Goal: Task Accomplishment & Management: Manage account settings

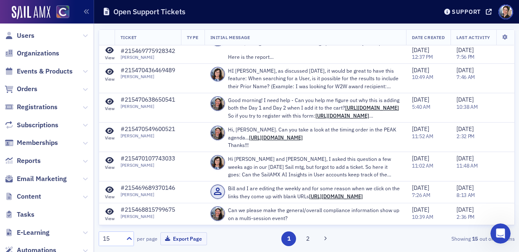
scroll to position [633, 0]
click at [26, 33] on span "Users" at bounding box center [26, 35] width 18 height 9
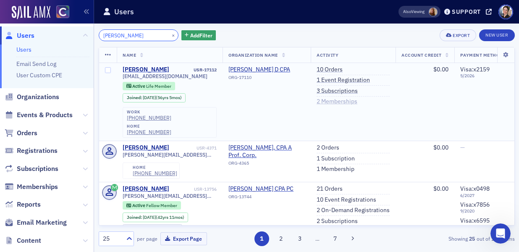
type input "[PERSON_NAME]"
click at [345, 100] on link "2 Memberships" at bounding box center [337, 102] width 41 height 8
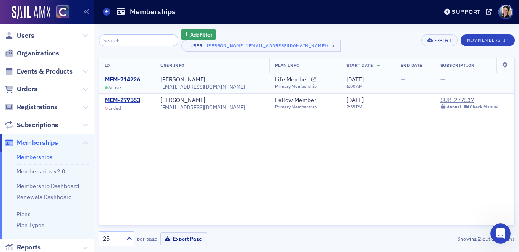
click at [129, 78] on div "MEM-714226" at bounding box center [122, 80] width 35 height 8
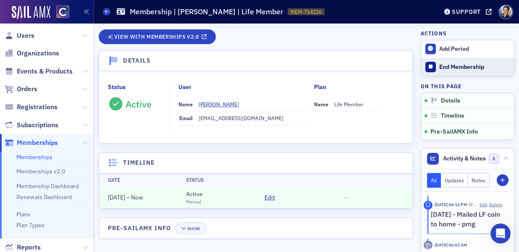
click at [453, 66] on div "End Membership" at bounding box center [475, 67] width 71 height 8
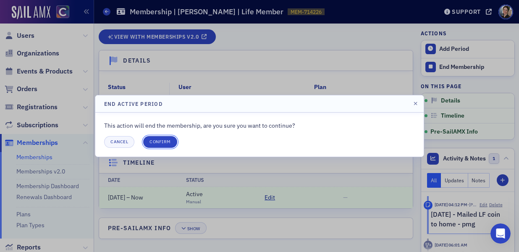
drag, startPoint x: 165, startPoint y: 142, endPoint x: 160, endPoint y: 134, distance: 9.2
click at [165, 142] on button "Confirm" at bounding box center [160, 142] width 34 height 12
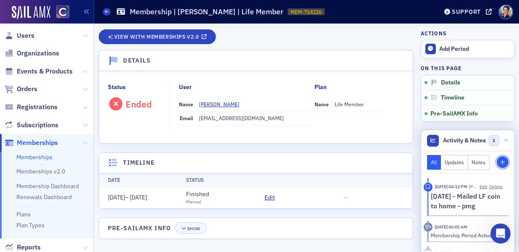
click at [504, 163] on icon "button" at bounding box center [502, 162] width 5 height 5
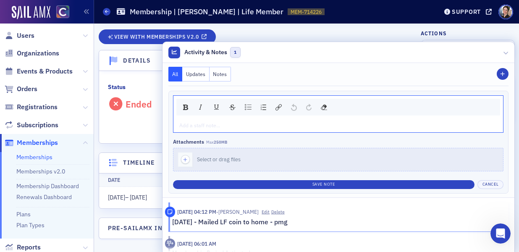
click at [216, 123] on div "rdw-editor" at bounding box center [339, 125] width 318 height 8
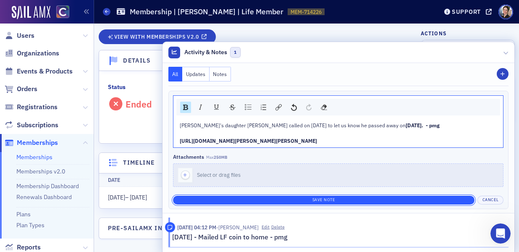
click at [260, 200] on button "Save Note" at bounding box center [324, 200] width 302 height 9
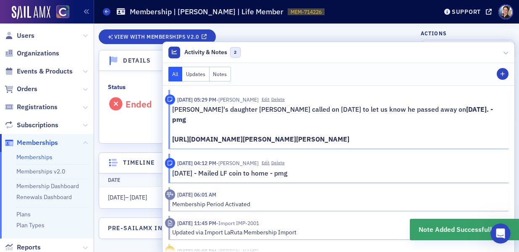
click at [195, 119] on p "Carl's daughter Lori called on 9/11/25 to let us know he passed away on Septemb…" at bounding box center [337, 125] width 331 height 40
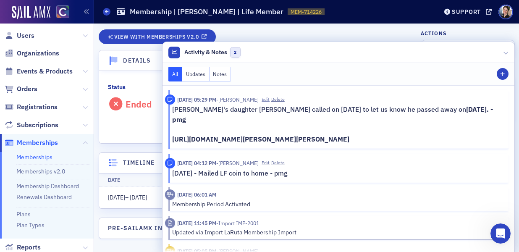
click at [270, 100] on button "Edit" at bounding box center [266, 99] width 8 height 7
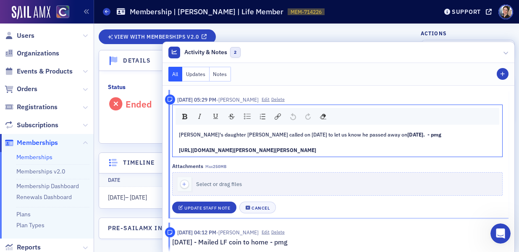
click at [226, 134] on span "Carl's daughter Lori called on 9/11/25 to let us know he passed away on" at bounding box center [293, 134] width 229 height 7
click at [448, 137] on div "Carl's daughter Lori Hatchell called on 9/11/25 to let us know he passed away o…" at bounding box center [338, 142] width 318 height 23
click at [205, 144] on div "Carl's daughter Lori Hatchell called on 9/11/25 to let us know he passed away o…" at bounding box center [338, 142] width 318 height 23
click at [198, 138] on div "Carl's daughter Lori Hatchell called on 9/11/25 to let us know he passed away o…" at bounding box center [338, 142] width 318 height 23
click at [179, 142] on span "Lori.Hatchell@aims.edu" at bounding box center [330, 138] width 303 height 14
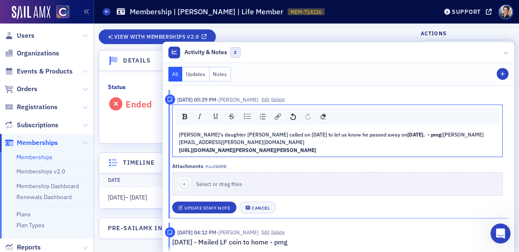
click at [246, 143] on div "Carl's daughter Lori Hatchell called on 9/11/25 to let us know he passed away o…" at bounding box center [338, 139] width 318 height 16
drag, startPoint x: 179, startPoint y: 134, endPoint x: 398, endPoint y: 153, distance: 218.9
click at [398, 153] on div "Carl's daughter Lori Hatchell called on 9/11/25 to let us know he passed away o…" at bounding box center [338, 142] width 318 height 23
copy div "Carl's daughter Lori Hatchell called on 9/11/25 to let us know he passed away o…"
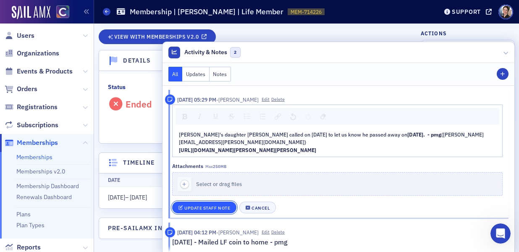
click at [200, 208] on div "Update Staff Note" at bounding box center [207, 208] width 46 height 5
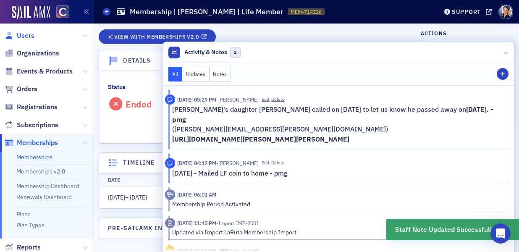
click at [26, 35] on span "Users" at bounding box center [26, 35] width 18 height 9
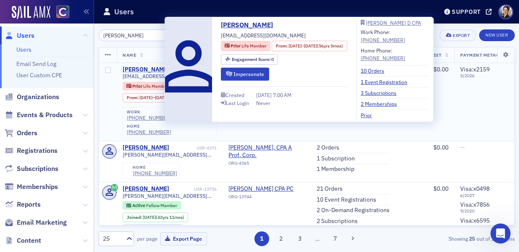
click at [151, 71] on div "[PERSON_NAME]" at bounding box center [146, 70] width 47 height 8
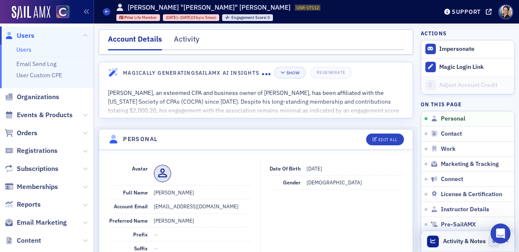
click at [466, 240] on span "Activity & Notes" at bounding box center [464, 241] width 43 height 9
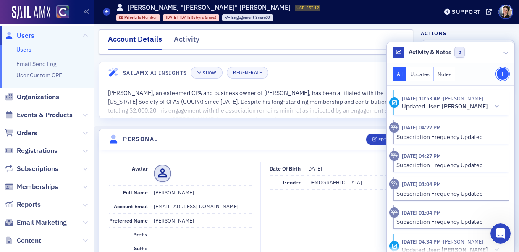
click at [503, 73] on icon "button" at bounding box center [502, 74] width 5 height 5
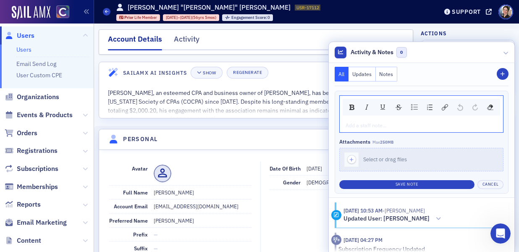
drag, startPoint x: 384, startPoint y: 75, endPoint x: 374, endPoint y: 92, distance: 19.8
click at [384, 75] on button "Notes" at bounding box center [387, 74] width 22 height 15
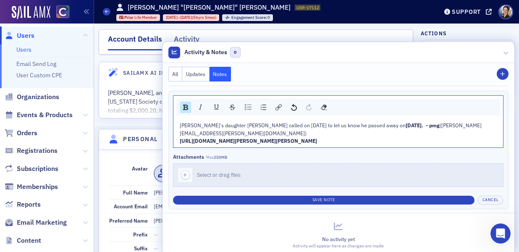
click at [440, 129] on span "(Lori.Hatchell@aims.edu)" at bounding box center [331, 129] width 302 height 14
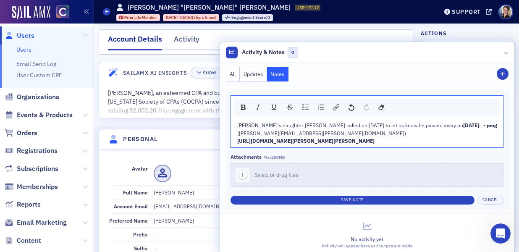
click at [328, 134] on div "(Lori.Hatchell@aims.edu)" at bounding box center [367, 133] width 260 height 8
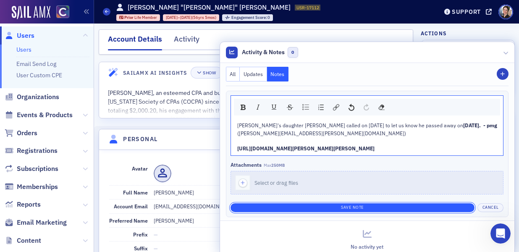
click at [373, 206] on button "Save Note" at bounding box center [353, 207] width 244 height 9
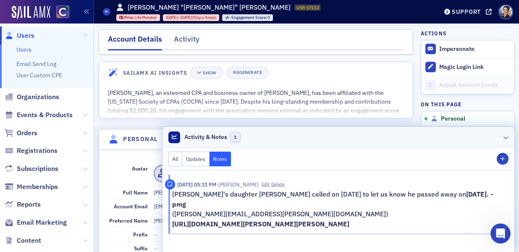
click at [506, 137] on icon at bounding box center [506, 137] width 5 height 5
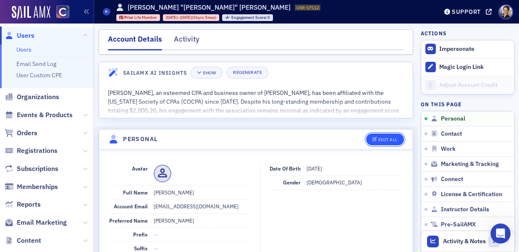
click at [389, 138] on div "Edit All" at bounding box center [388, 139] width 19 height 5
select select "US"
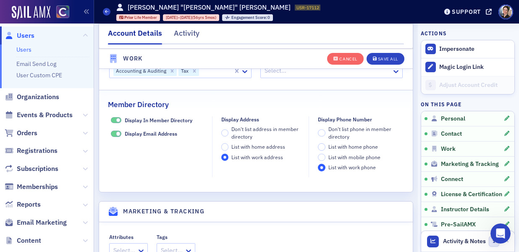
scroll to position [999, 0]
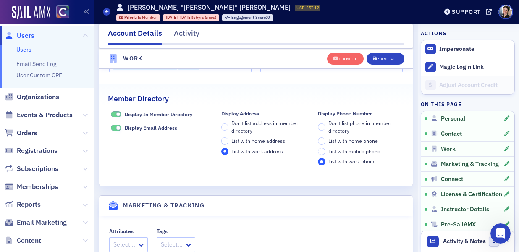
click at [115, 118] on span at bounding box center [116, 114] width 11 height 6
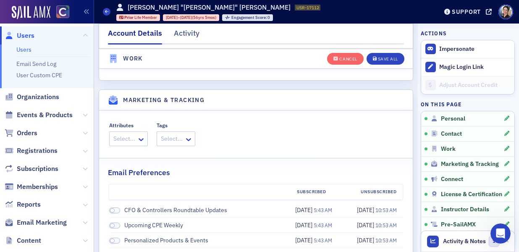
scroll to position [1059, 0]
click at [136, 144] on div "Select..." at bounding box center [123, 138] width 27 height 12
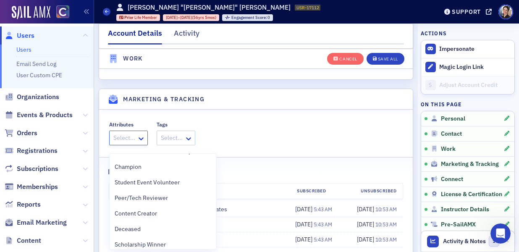
scroll to position [234, 0]
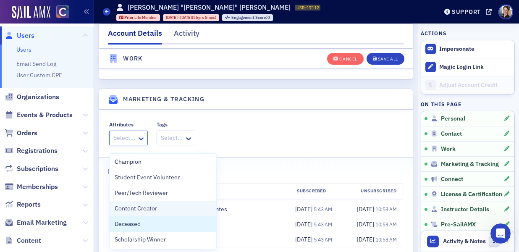
click at [131, 224] on span "Deceased" at bounding box center [128, 224] width 26 height 9
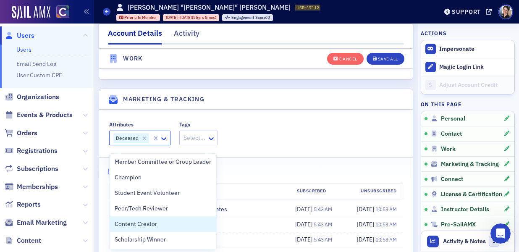
click at [392, 145] on div "Attributes option Deceased, selected. Content Creator, 19 of 20. 20 results ava…" at bounding box center [256, 133] width 294 height 24
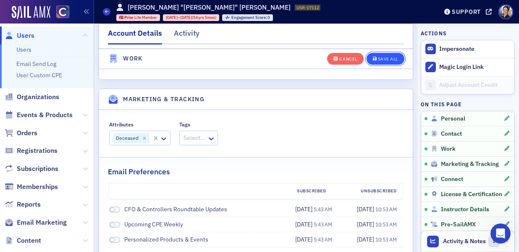
click at [391, 58] on div "Save All" at bounding box center [388, 59] width 20 height 5
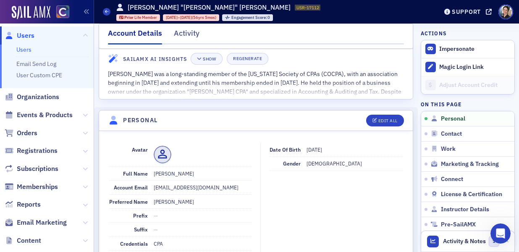
scroll to position [16, 0]
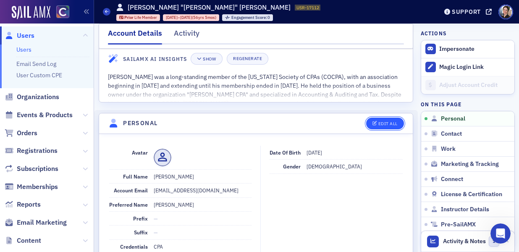
click at [386, 125] on div "Edit All" at bounding box center [388, 123] width 19 height 5
select select "US"
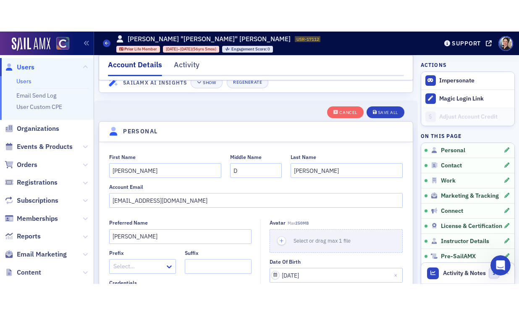
scroll to position [98, 0]
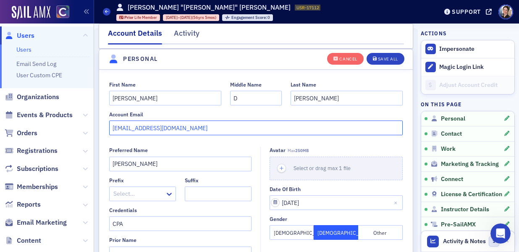
drag, startPoint x: 176, startPoint y: 129, endPoint x: 115, endPoint y: 128, distance: 60.9
click at [105, 128] on div "First Name Carl Middle Name D Last Name Henderson Account Email estesparkcpa@ao…" at bounding box center [256, 109] width 314 height 54
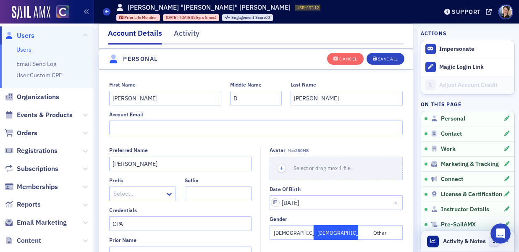
click at [463, 243] on span "Activity & Notes" at bounding box center [464, 241] width 43 height 9
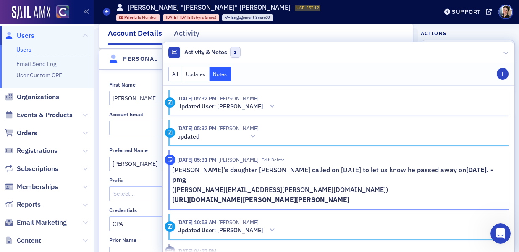
click at [226, 77] on button "Notes" at bounding box center [221, 74] width 22 height 15
click at [226, 76] on button "Notes" at bounding box center [221, 74] width 22 height 15
click at [225, 76] on button "Notes" at bounding box center [221, 74] width 22 height 15
click at [504, 75] on icon "button" at bounding box center [502, 74] width 5 height 5
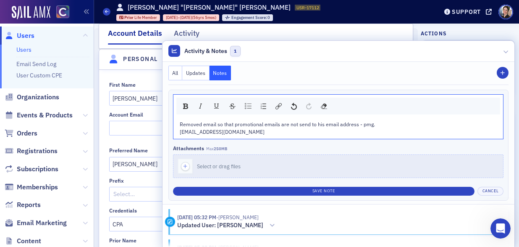
scroll to position [639, 0]
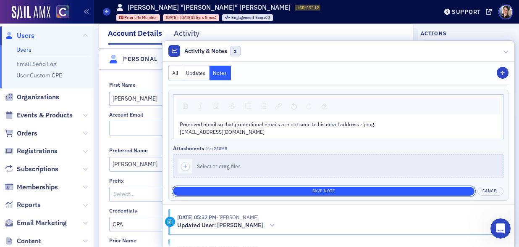
click at [349, 190] on button "Save Note" at bounding box center [324, 191] width 302 height 9
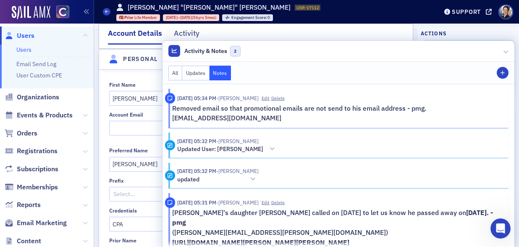
drag, startPoint x: 510, startPoint y: 51, endPoint x: 487, endPoint y: 54, distance: 23.4
click at [510, 51] on header "Activity & Notes 2" at bounding box center [339, 51] width 352 height 21
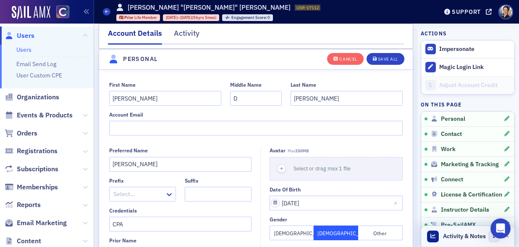
click at [462, 236] on span "Activity & Notes" at bounding box center [464, 236] width 43 height 9
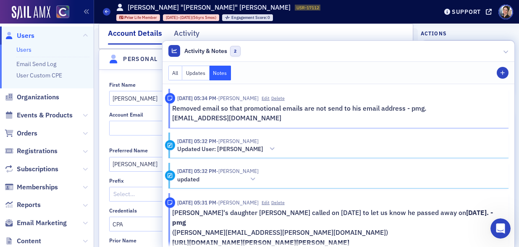
click at [178, 238] on strong "https://www.dignitymemorial.com/obituaries/estes-park-co/carl-henderson-12510363" at bounding box center [260, 242] width 177 height 8
drag, startPoint x: 178, startPoint y: 233, endPoint x: 430, endPoint y: 235, distance: 252.1
click at [457, 237] on p "https://www.dignitymemorial.com/obituaries/estes-park-co/carl-henderson-12510363" at bounding box center [337, 242] width 331 height 10
copy strong "https://www.dignitymemorial.com/obituaries/estes-park-co/carl-henderson-12510363"
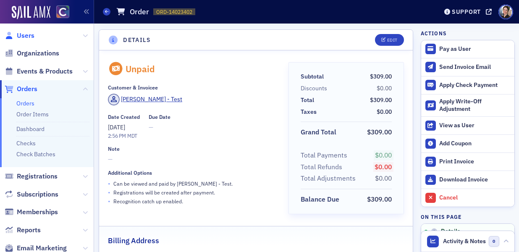
click at [33, 37] on span "Users" at bounding box center [26, 35] width 18 height 9
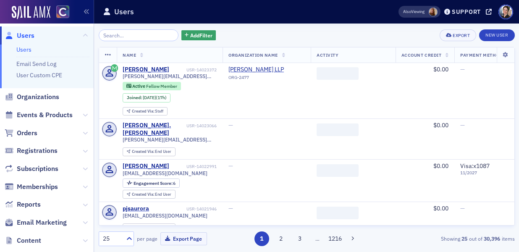
click at [137, 37] on input "search" at bounding box center [139, 35] width 80 height 12
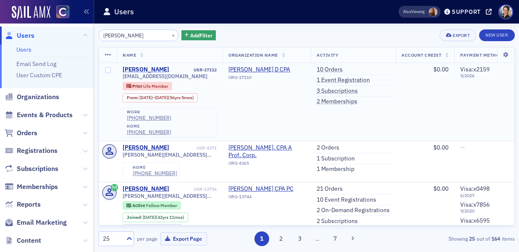
type input "[PERSON_NAME]"
click at [148, 68] on div "[PERSON_NAME]" at bounding box center [146, 70] width 47 height 8
